Goal: Task Accomplishment & Management: Use online tool/utility

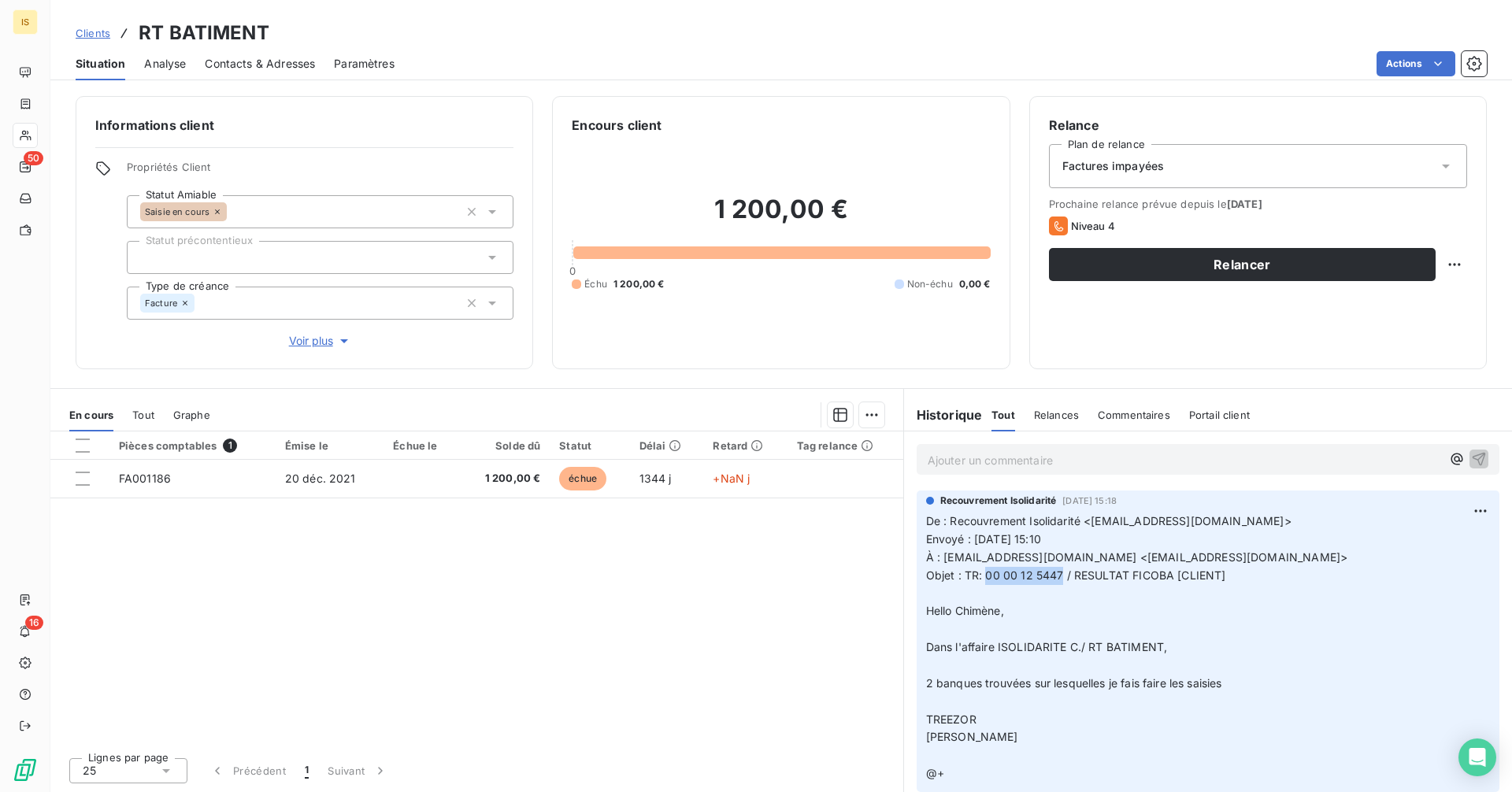
click at [84, 32] on span "Clients" at bounding box center [92, 33] width 34 height 13
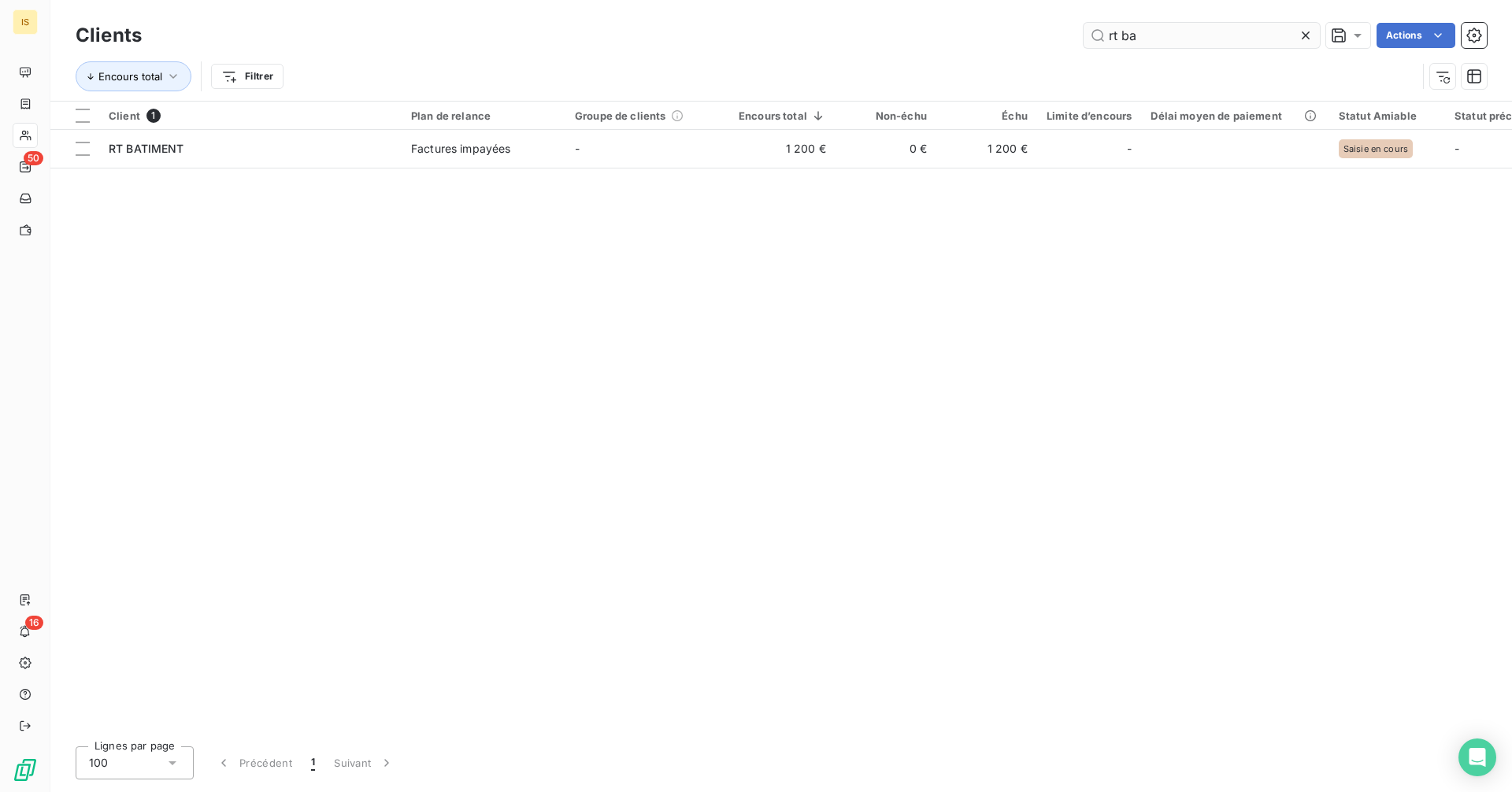
click at [1200, 40] on input "rt ba" at bounding box center [1201, 35] width 236 height 25
click at [1199, 40] on input "rt ba" at bounding box center [1201, 35] width 236 height 25
click at [1198, 40] on input "rt ba" at bounding box center [1201, 35] width 236 height 25
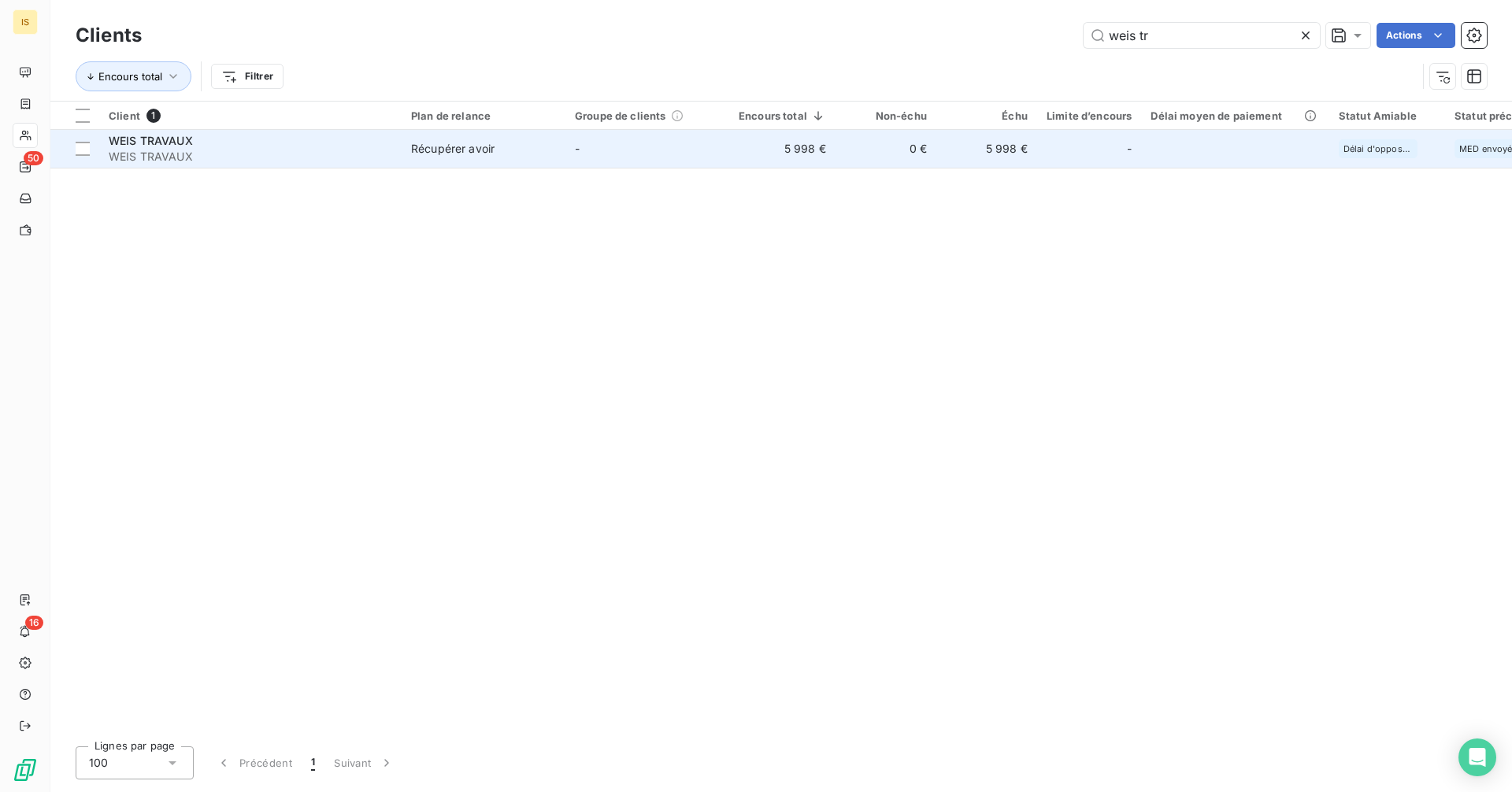
type input "weis tr"
click at [644, 147] on td "-" at bounding box center [647, 148] width 164 height 38
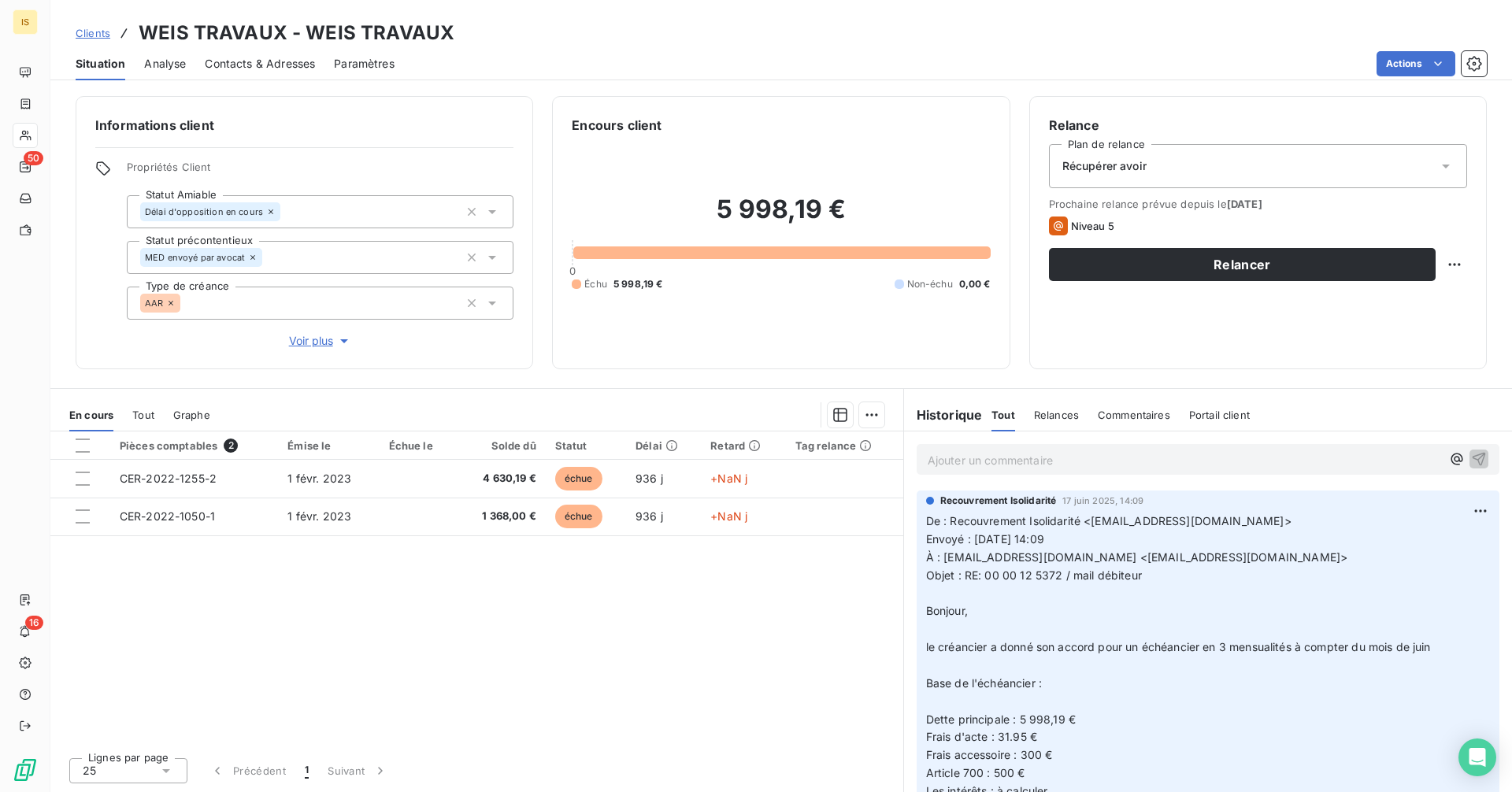
click at [987, 576] on span "Objet : RE: 00 00 12 5372 / mail débiteur" at bounding box center [1034, 575] width 215 height 14
click at [984, 577] on span "Objet : RE: 00 00 12 5372 / mail débiteur" at bounding box center [1034, 575] width 215 height 14
click at [1058, 576] on span "Objet : RE: 00 00 12 5372 / mail débiteur" at bounding box center [1034, 575] width 215 height 14
copy span "00 00 12 5372"
